Goal: Task Accomplishment & Management: Manage account settings

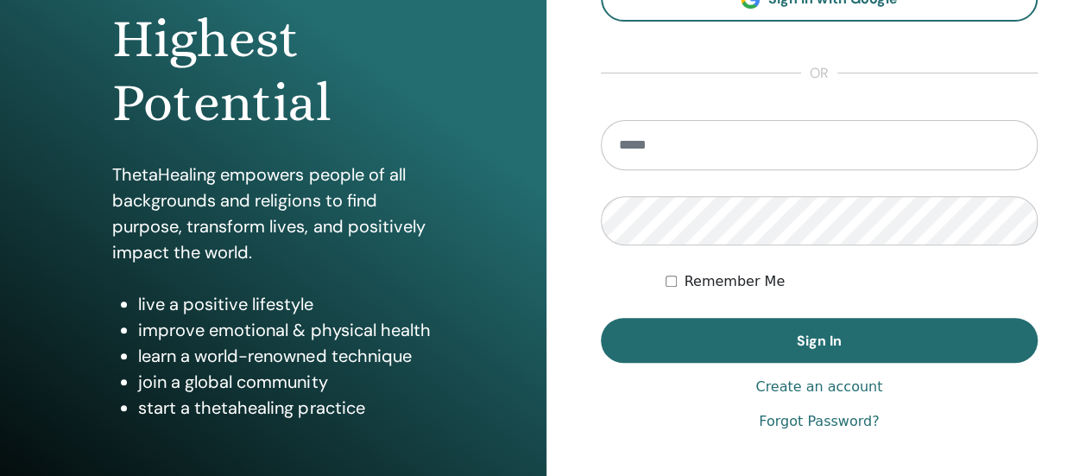
scroll to position [345, 0]
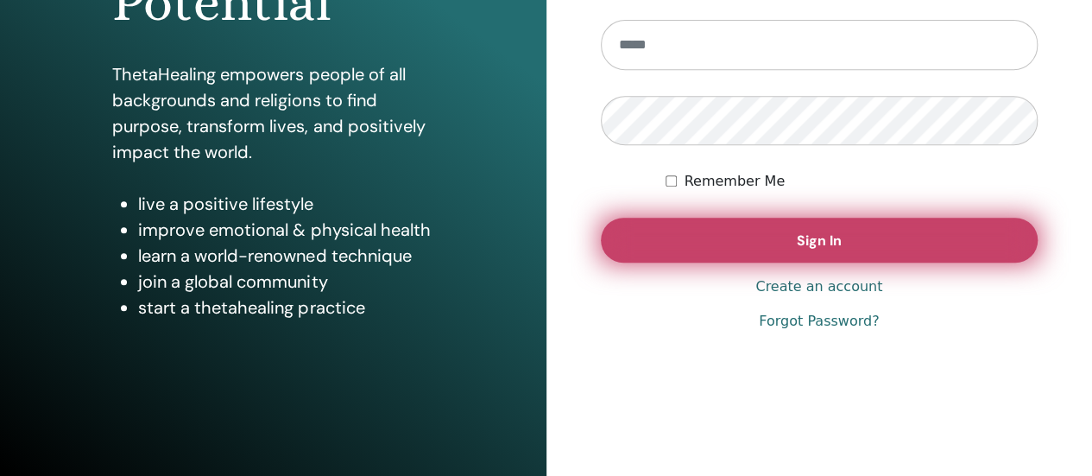
type input "**********"
click at [752, 257] on button "Sign In" at bounding box center [820, 240] width 438 height 45
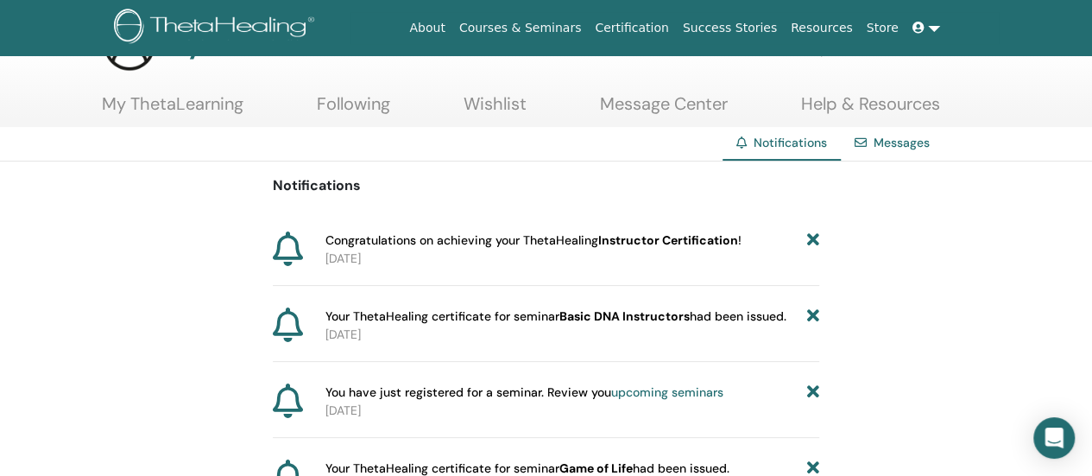
scroll to position [86, 0]
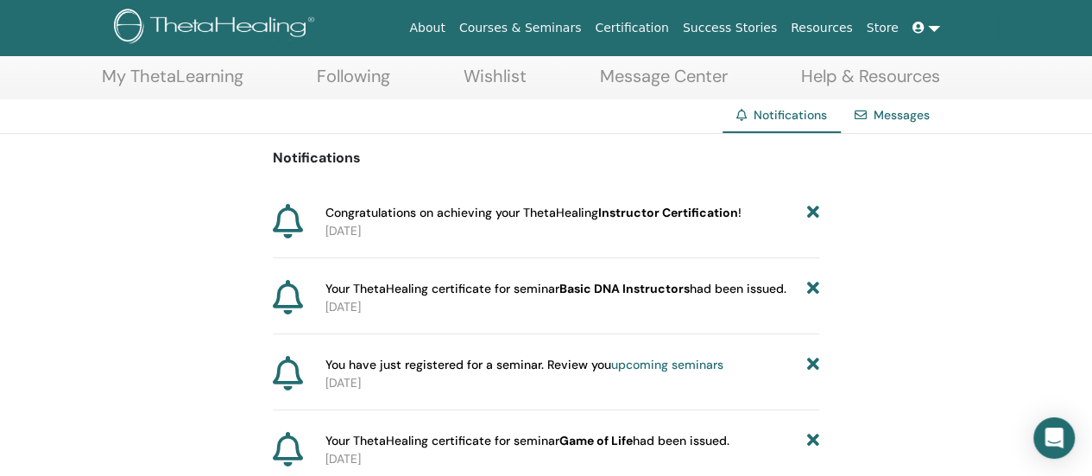
click at [661, 218] on b "Instructor Certification" at bounding box center [668, 213] width 140 height 16
click at [407, 287] on span "Your ThetaHealing certificate for seminar Basic DNA Instructors had been issued." at bounding box center [555, 289] width 461 height 18
click at [402, 292] on span "Your ThetaHealing certificate for seminar Basic DNA Instructors had been issued." at bounding box center [555, 289] width 461 height 18
click at [295, 297] on icon at bounding box center [288, 297] width 30 height 35
click at [385, 310] on p "2025-08-15" at bounding box center [572, 307] width 494 height 18
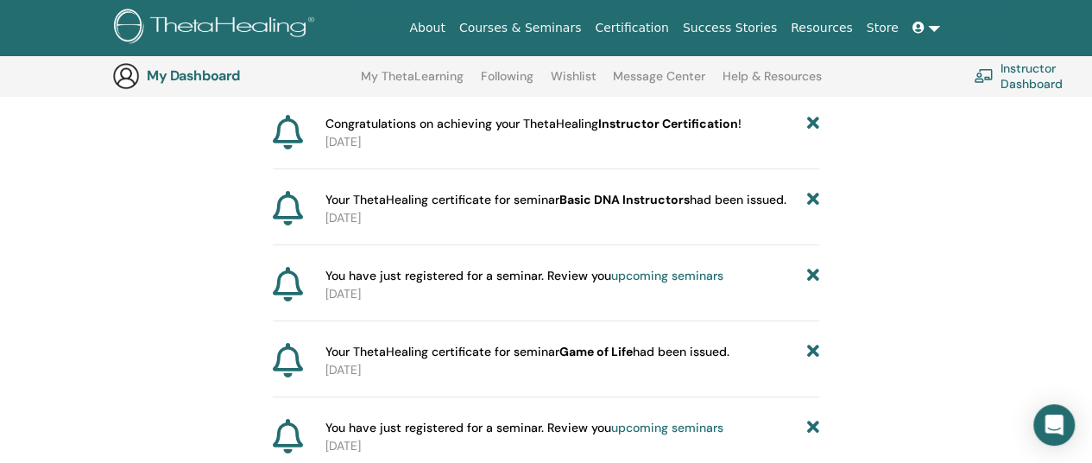
scroll to position [128, 0]
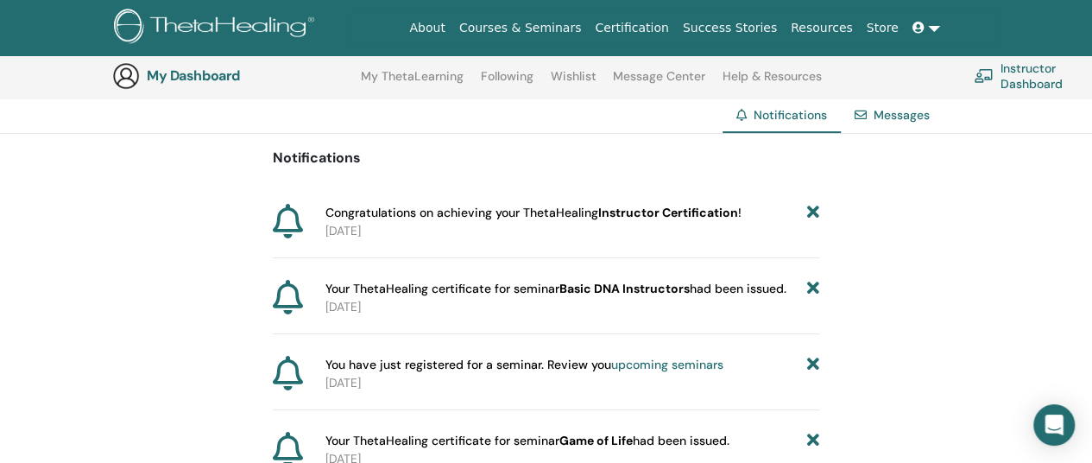
click at [907, 117] on link "Messages" at bounding box center [902, 115] width 56 height 16
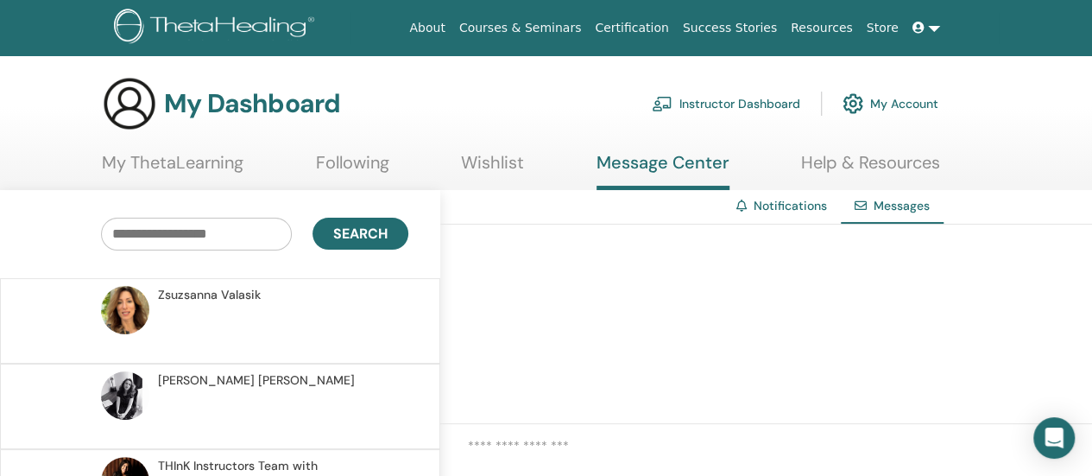
click at [906, 108] on link "My Account" at bounding box center [891, 104] width 96 height 38
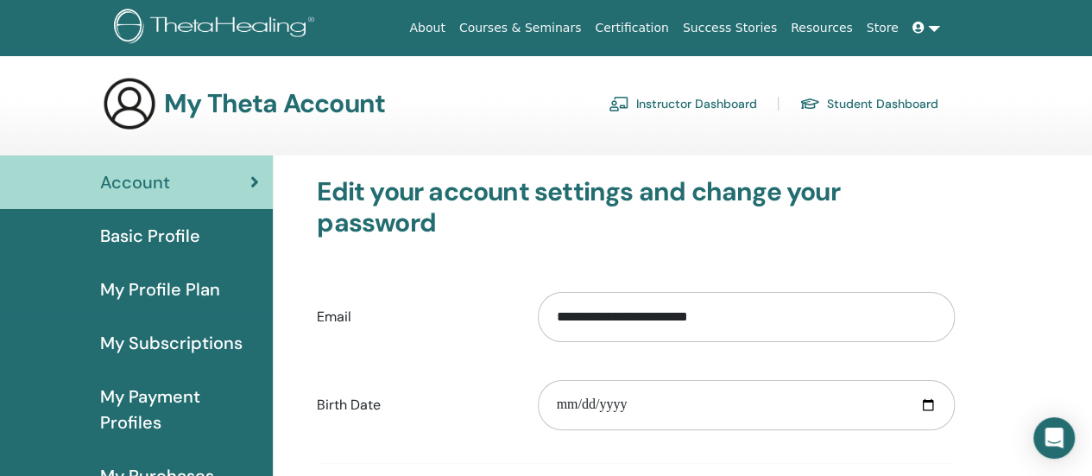
click at [157, 285] on span "My Profile Plan" at bounding box center [160, 289] width 120 height 26
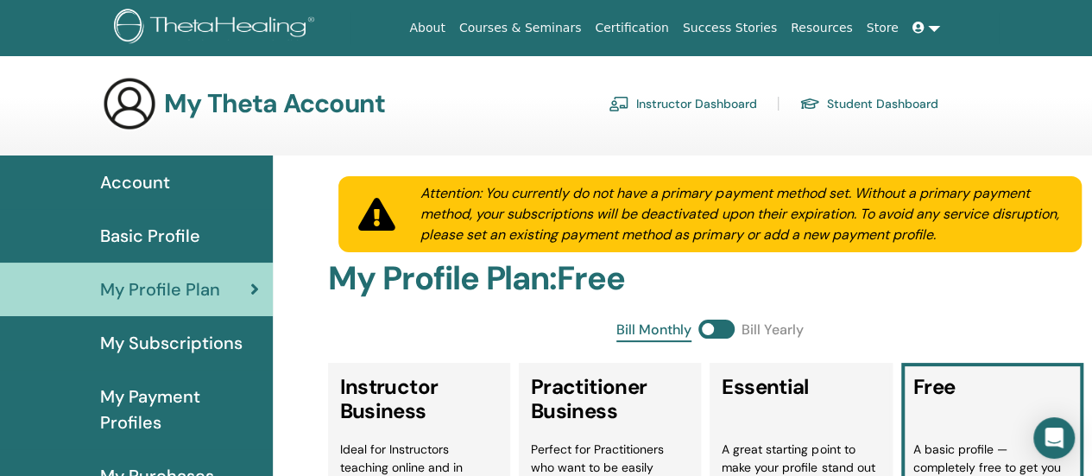
click at [160, 345] on span "My Subscriptions" at bounding box center [171, 343] width 142 height 26
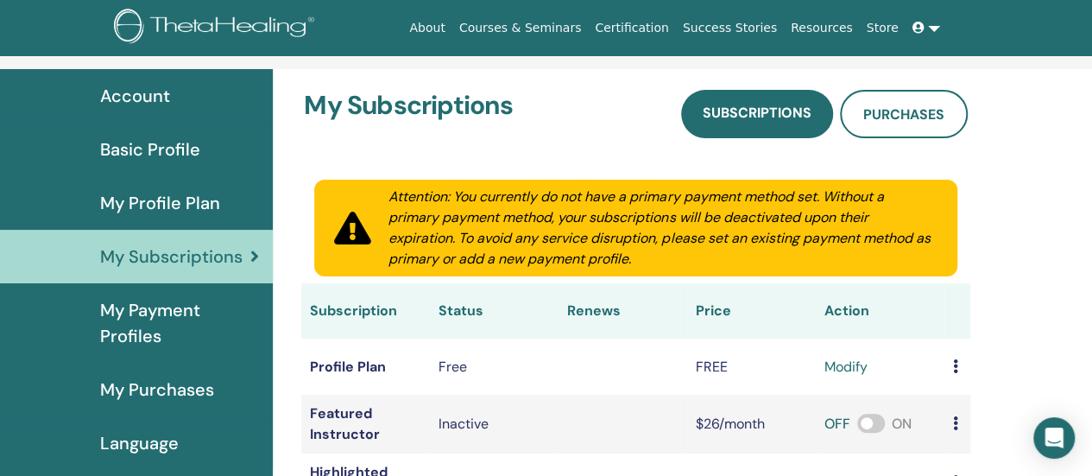
scroll to position [211, 0]
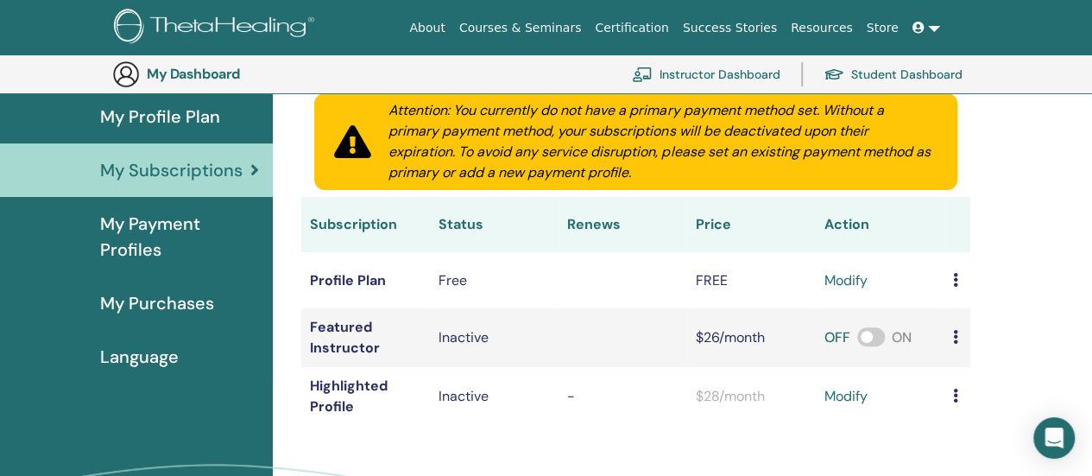
click at [138, 305] on span "My Purchases" at bounding box center [157, 303] width 114 height 26
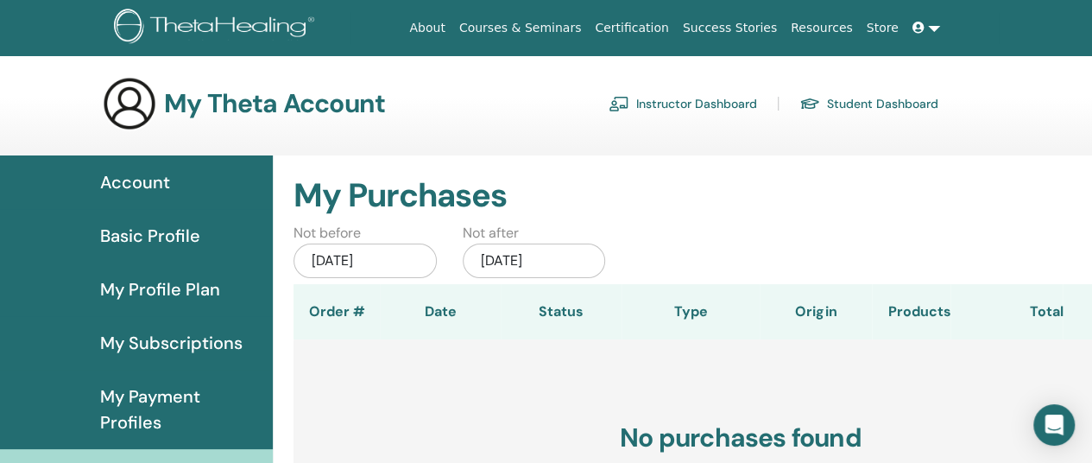
click at [142, 181] on span "Account" at bounding box center [135, 182] width 70 height 26
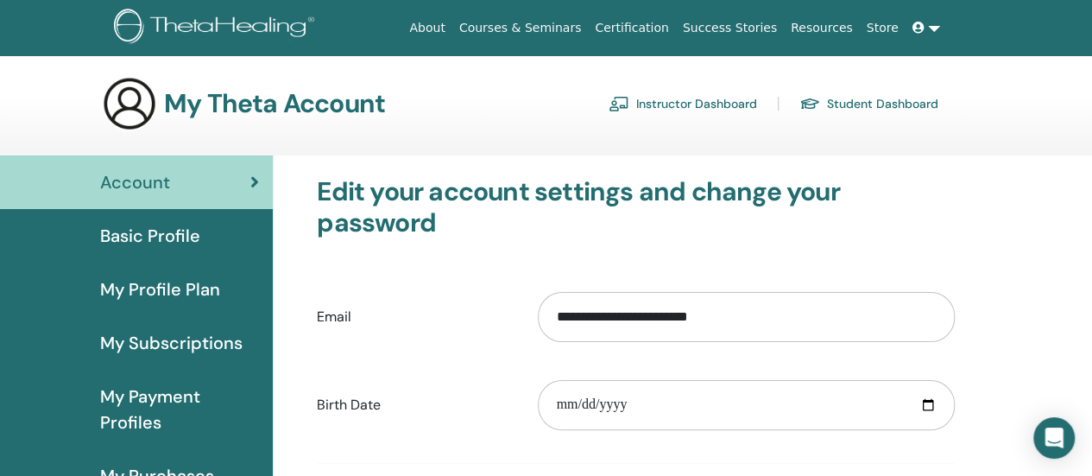
click at [864, 103] on link "Student Dashboard" at bounding box center [868, 104] width 139 height 28
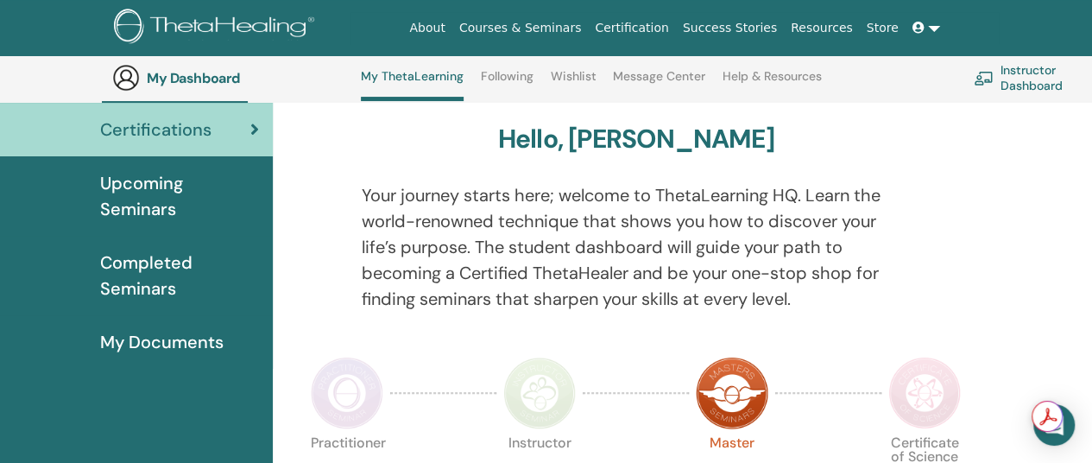
scroll to position [131, 0]
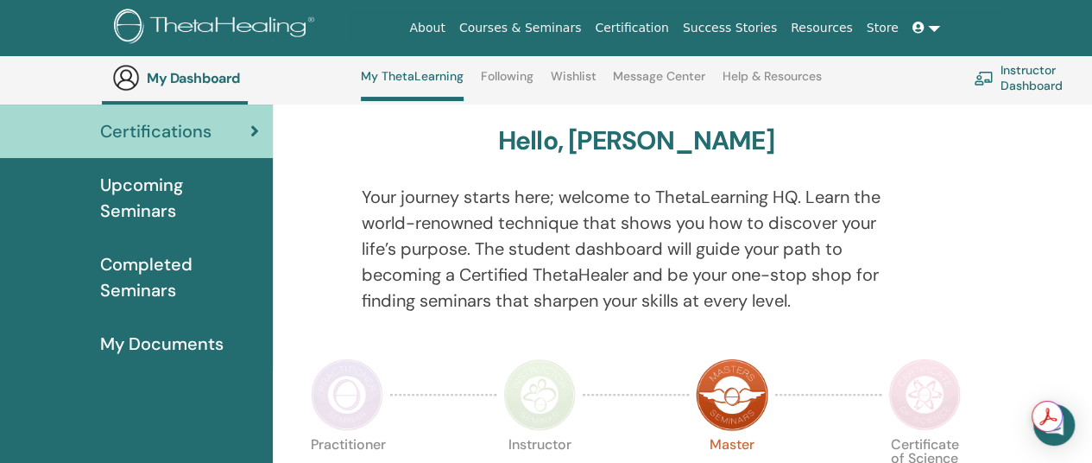
click at [149, 271] on span "Completed Seminars" at bounding box center [179, 277] width 159 height 52
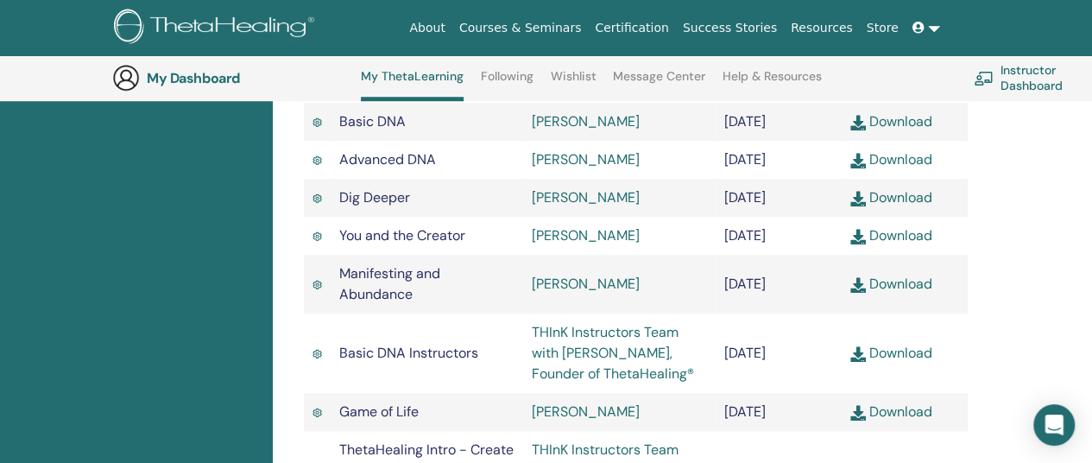
scroll to position [735, 0]
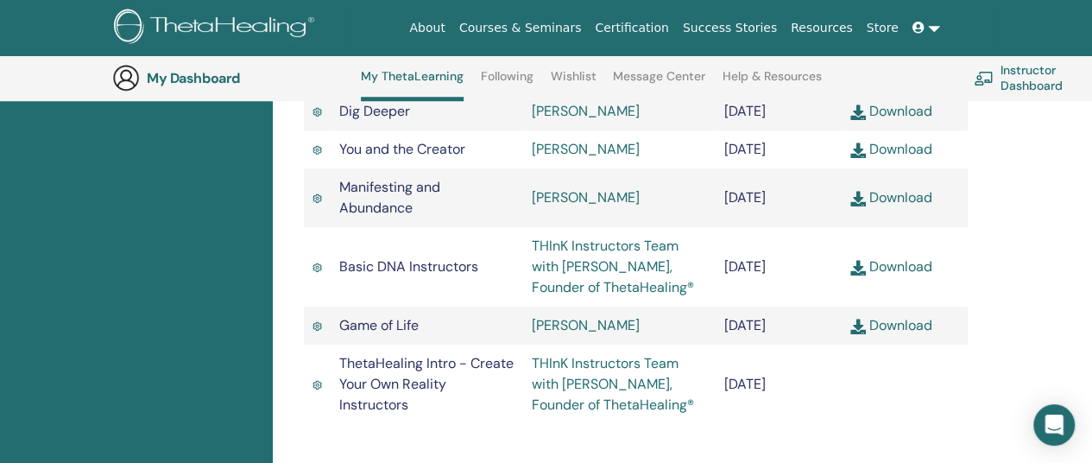
click at [900, 268] on link "Download" at bounding box center [891, 266] width 82 height 18
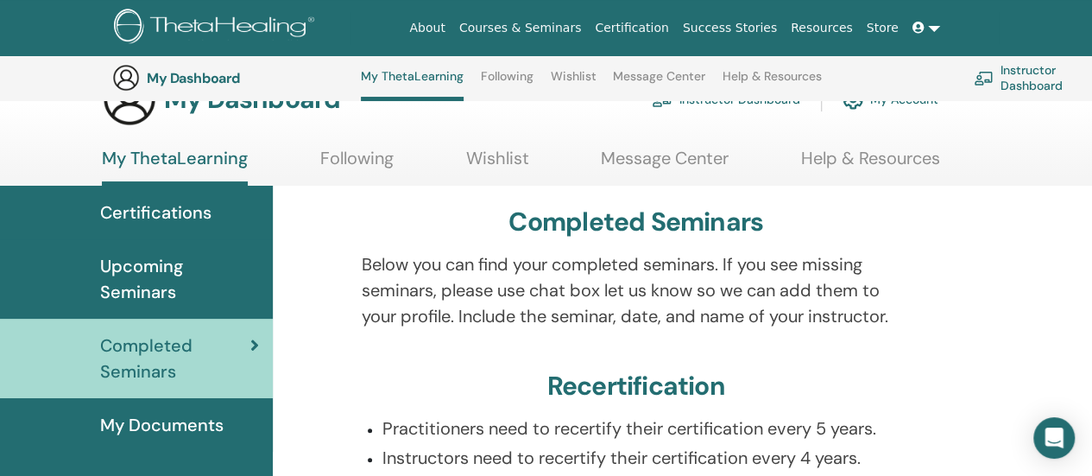
scroll to position [0, 0]
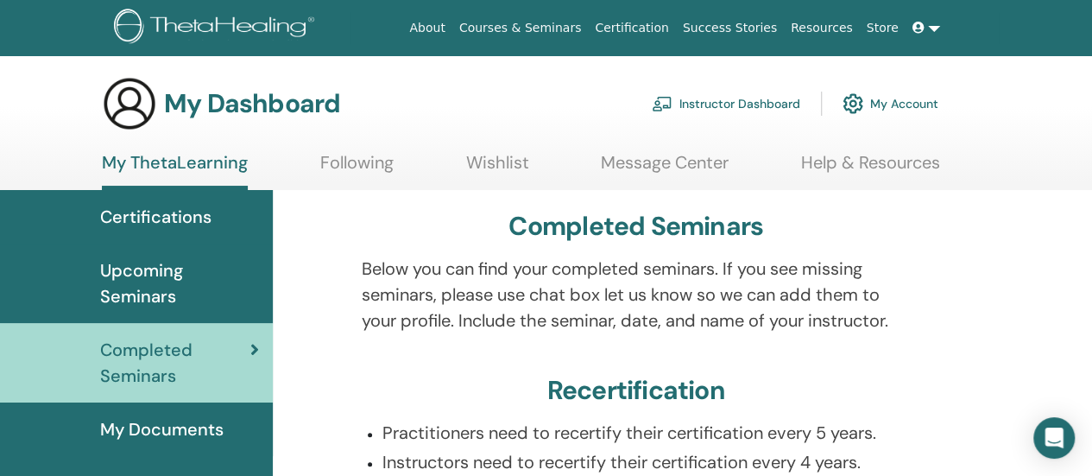
click at [925, 28] on span at bounding box center [920, 28] width 16 height 14
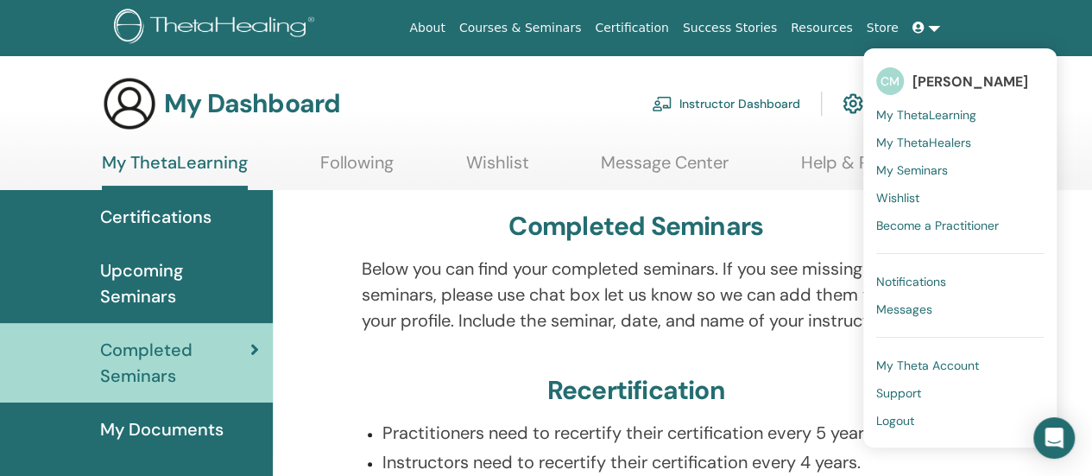
click at [902, 421] on span "Logout" at bounding box center [895, 421] width 38 height 16
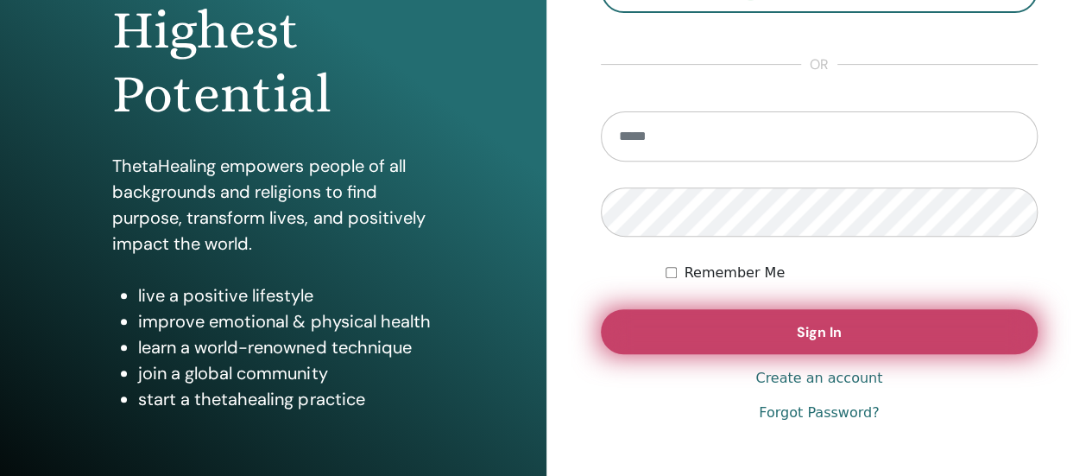
scroll to position [259, 0]
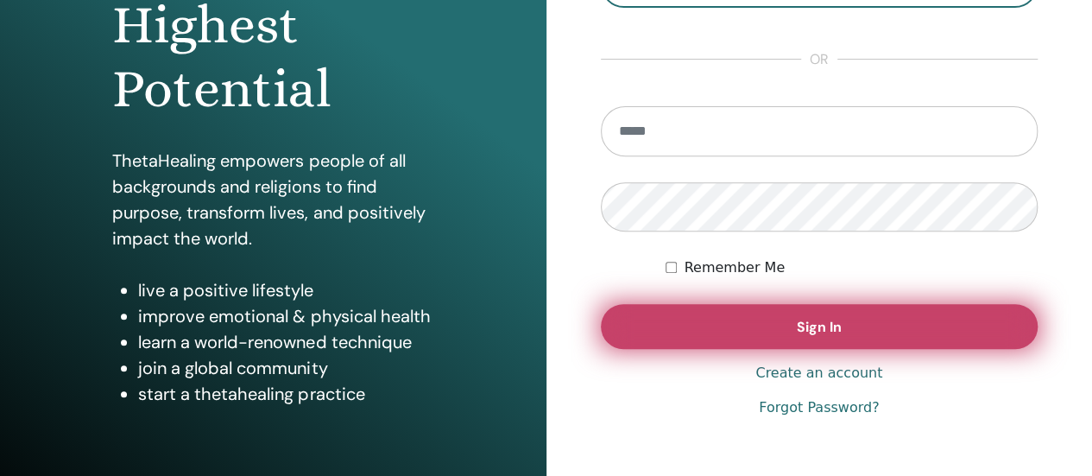
type input "**********"
click at [805, 326] on span "Sign In" at bounding box center [819, 327] width 45 height 18
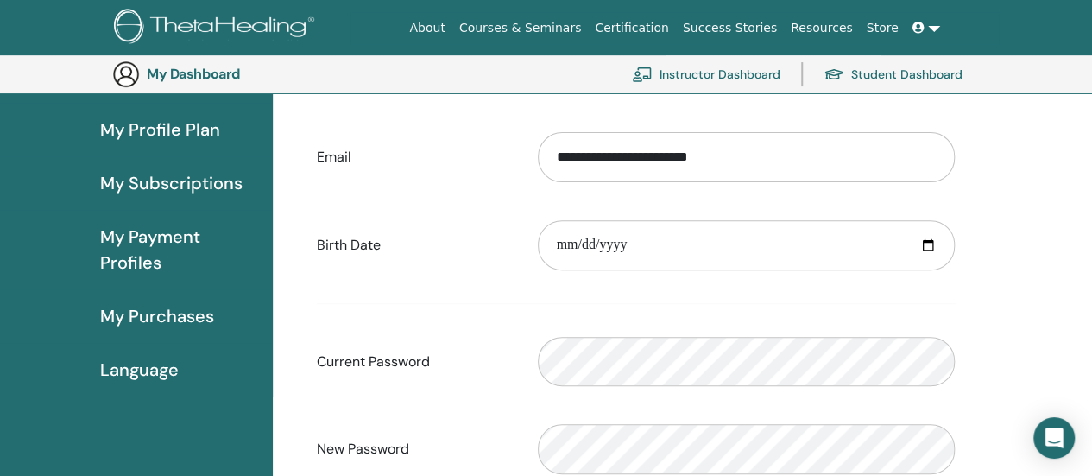
scroll to position [211, 0]
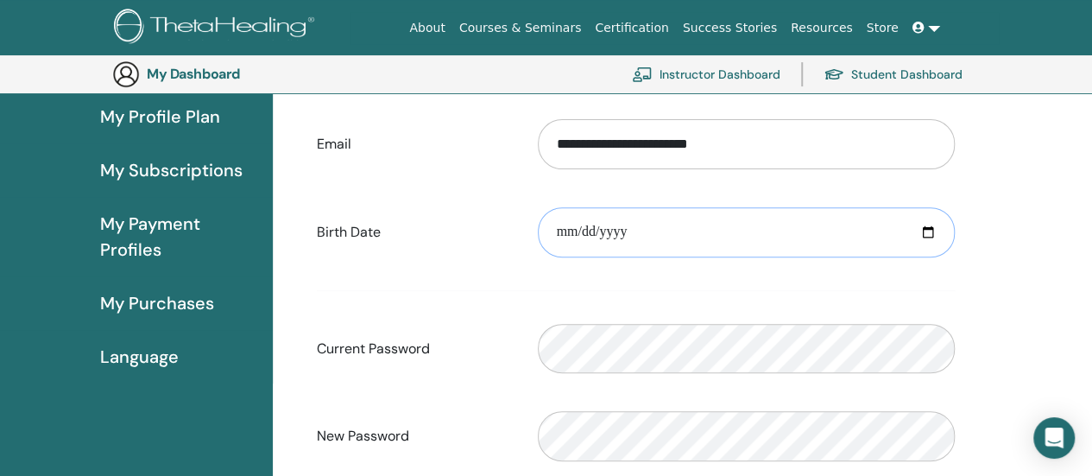
click at [598, 229] on input "date" at bounding box center [746, 232] width 417 height 50
click at [932, 227] on input "date" at bounding box center [746, 232] width 417 height 50
type input "**********"
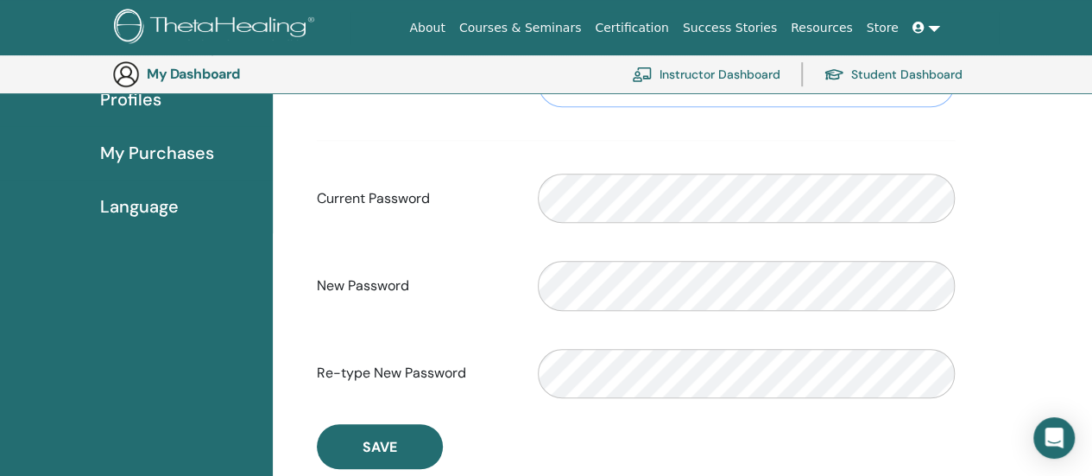
scroll to position [383, 0]
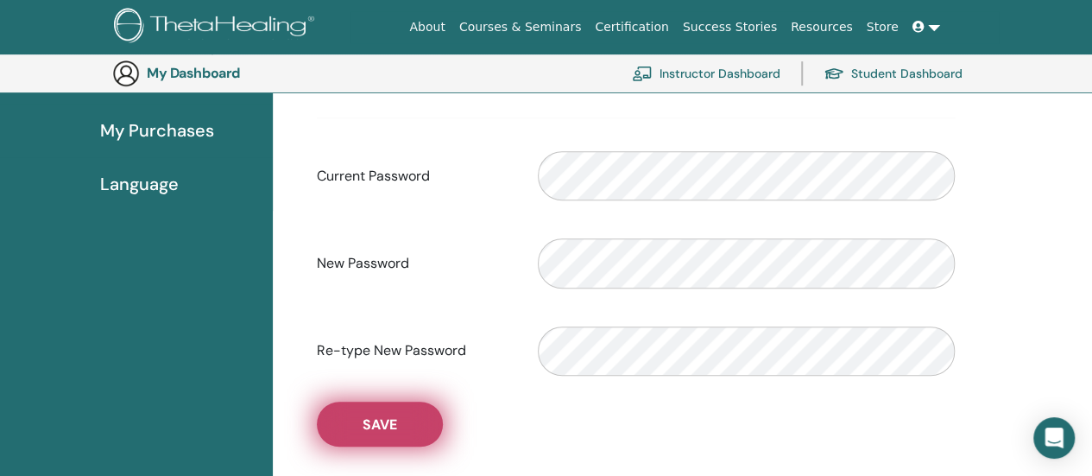
click at [364, 422] on span "Save" at bounding box center [380, 424] width 35 height 18
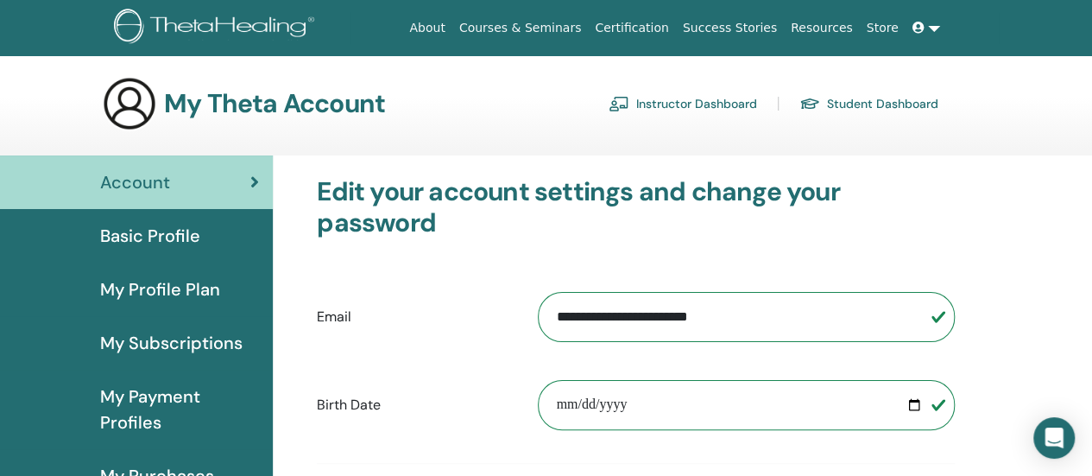
scroll to position [86, 0]
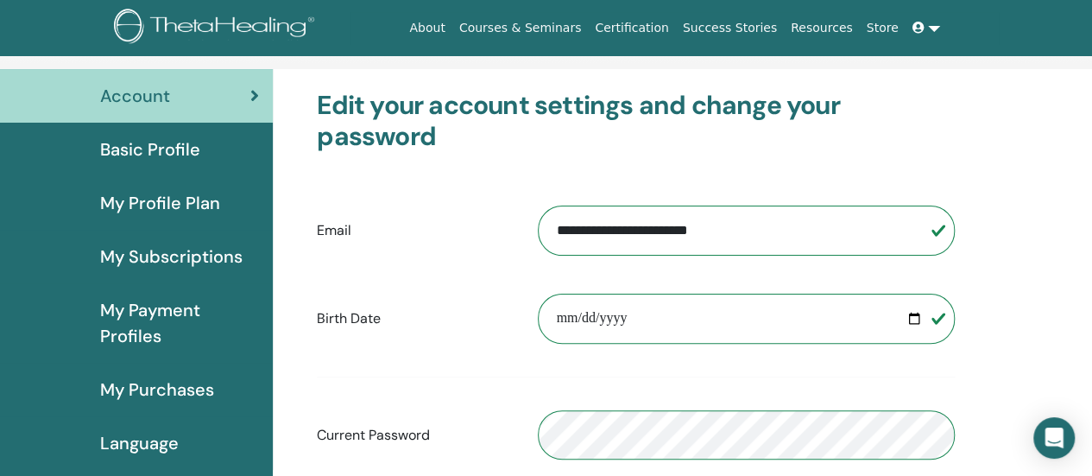
click at [168, 199] on span "My Profile Plan" at bounding box center [160, 203] width 120 height 26
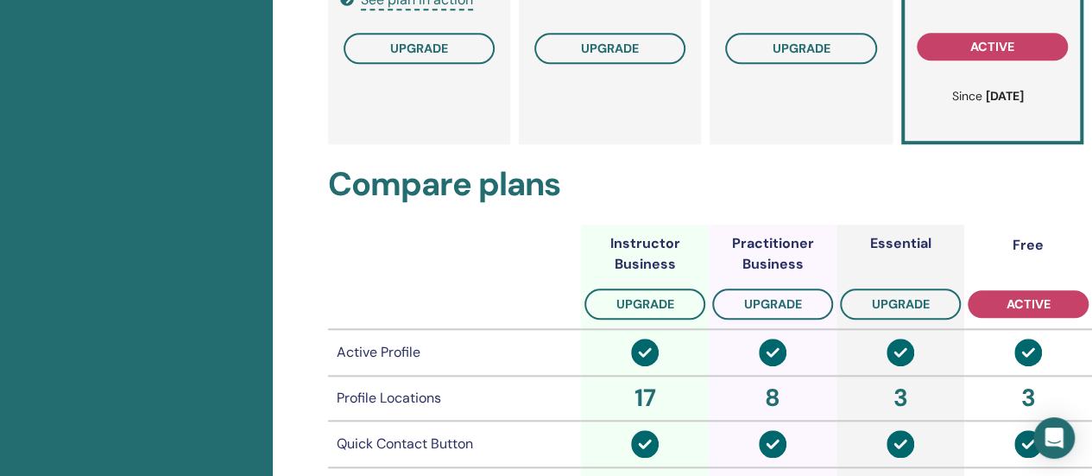
scroll to position [50, 0]
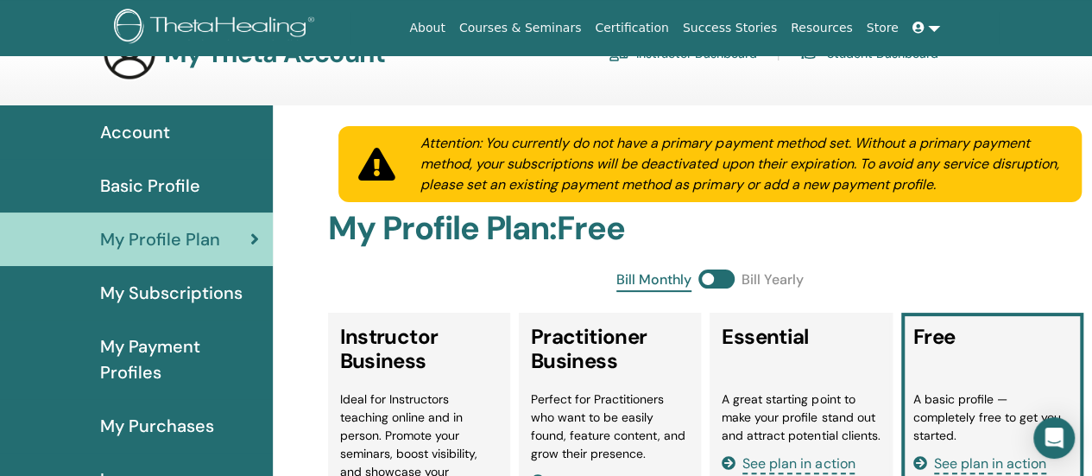
click at [176, 191] on span "Basic Profile" at bounding box center [150, 186] width 100 height 26
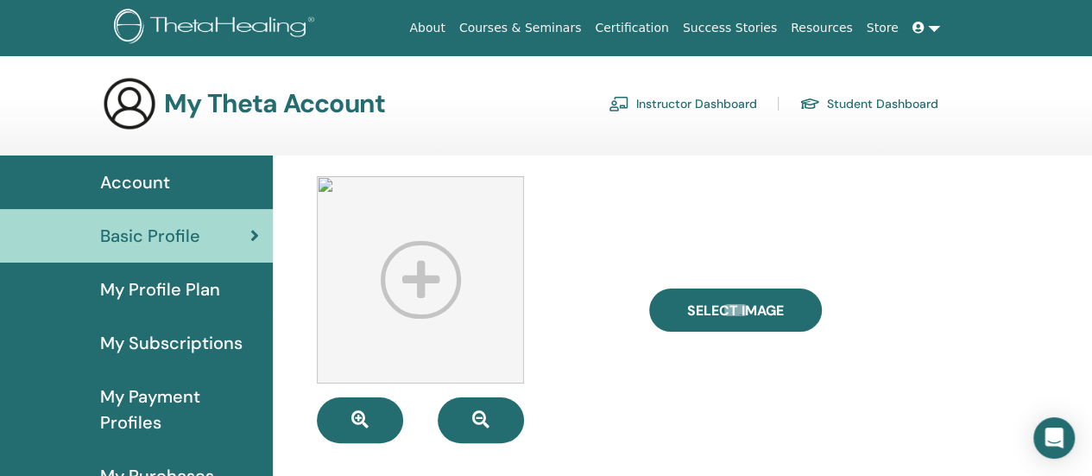
click at [420, 287] on img at bounding box center [420, 279] width 207 height 207
